Goal: Transaction & Acquisition: Purchase product/service

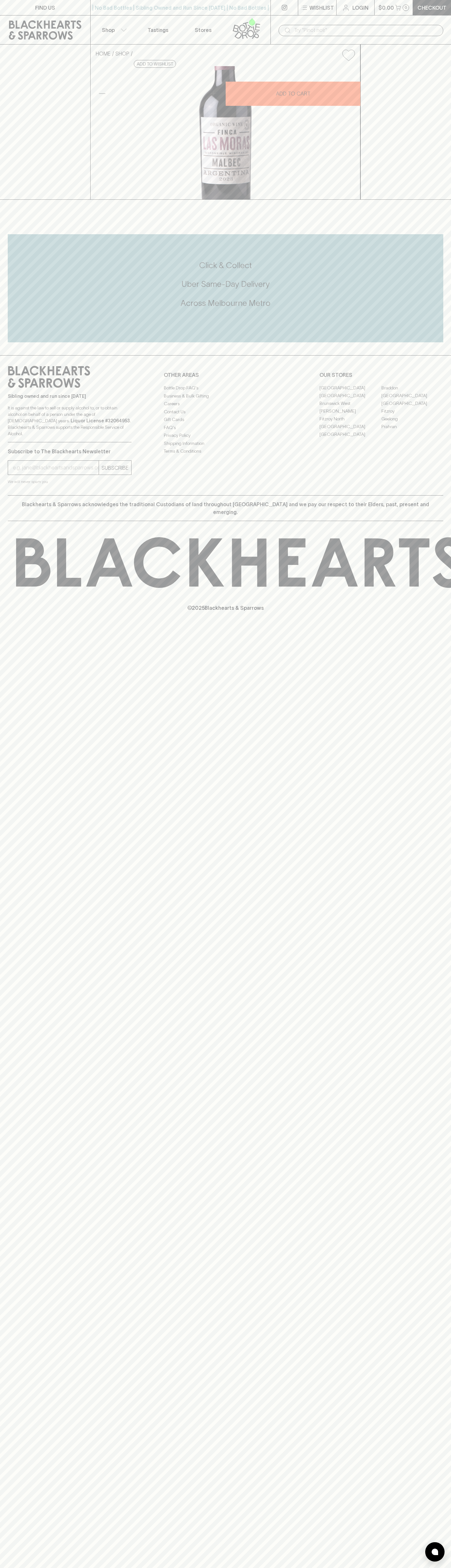
click at [137, 15] on div "| No Bad Bottles | Sibling Owned and Run Since 2006 | No Bad Bottles | Sibling …" at bounding box center [180, 8] width 181 height 15
click at [132, 586] on icon at bounding box center [109, 562] width 46 height 48
click at [333, 1568] on html "FIND US | No Bad Bottles | Sibling Owned and Run Since 2006 | No Bad Bottles | …" at bounding box center [226, 784] width 451 height 1568
click at [28, 164] on div "HOME SHOP Finca Las Moras Organica Malbec 2023 $25.00 Add to wishlist 10% disco…" at bounding box center [226, 122] width 451 height 155
